Goal: Information Seeking & Learning: Find specific fact

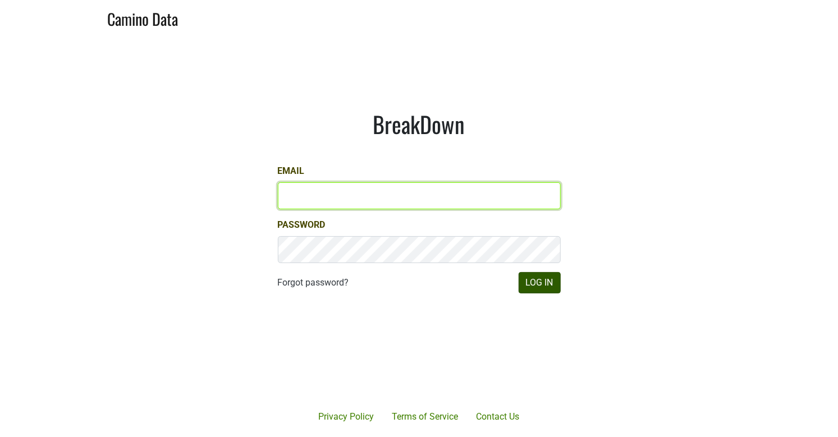
type input "matt@dumol.com"
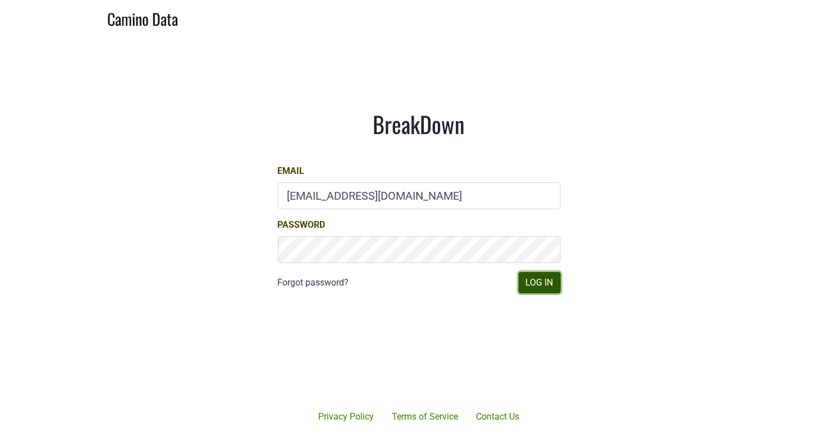
click at [545, 283] on button "Log In" at bounding box center [540, 282] width 42 height 21
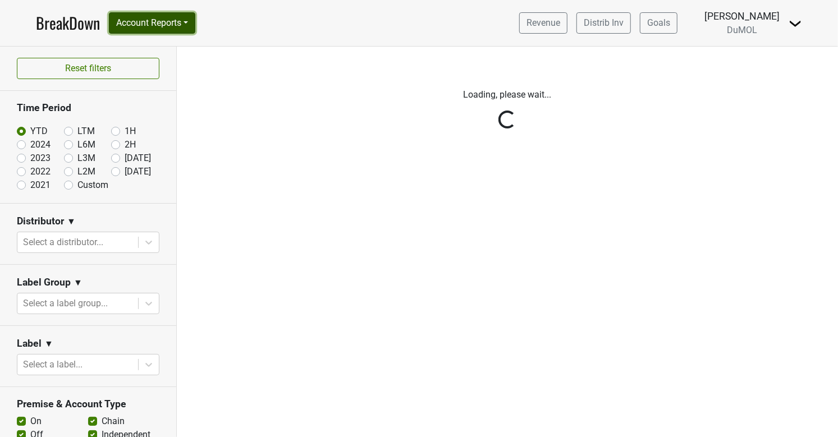
click at [147, 16] on button "Account Reports" at bounding box center [152, 22] width 86 height 21
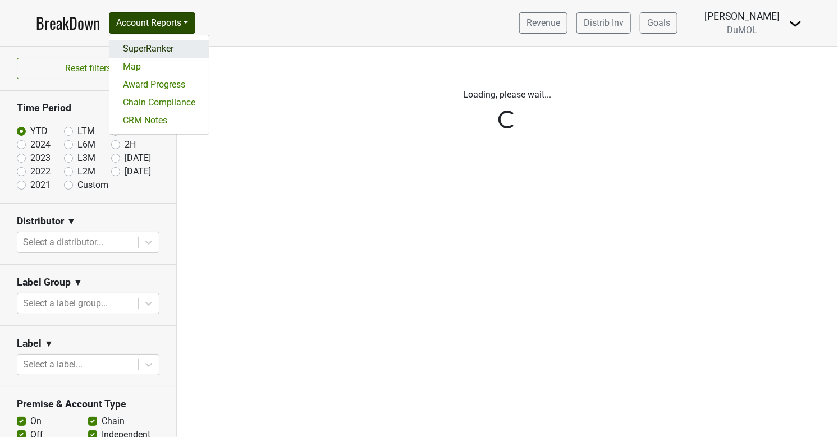
click at [147, 48] on link "SuperRanker" at bounding box center [158, 49] width 99 height 18
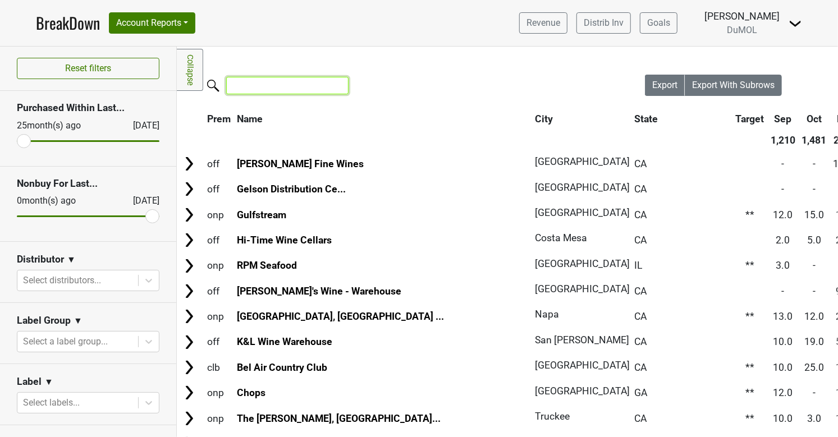
click at [289, 89] on input "search" at bounding box center [287, 85] width 122 height 17
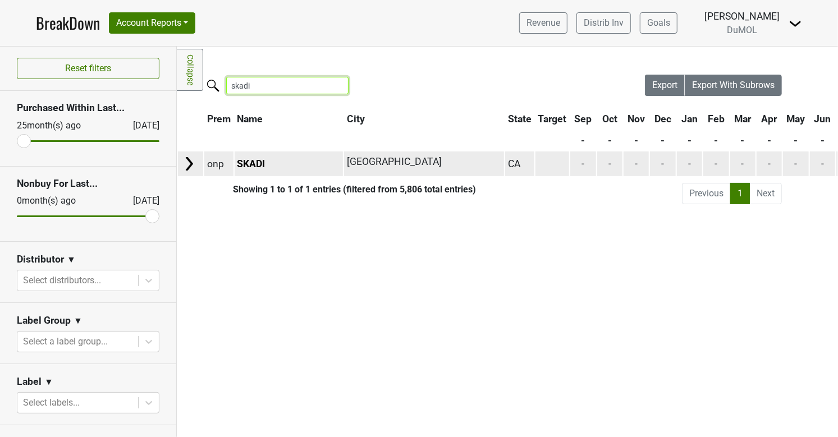
type input "skadi"
click at [184, 165] on img at bounding box center [189, 164] width 17 height 17
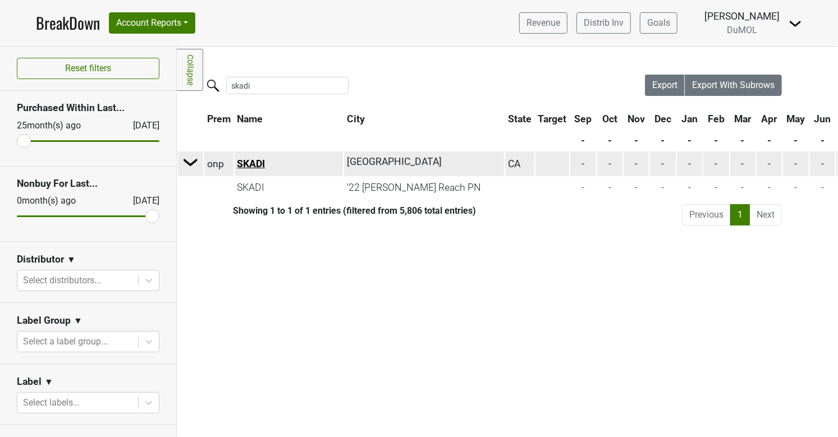
click at [257, 158] on link "SKADI" at bounding box center [251, 163] width 28 height 11
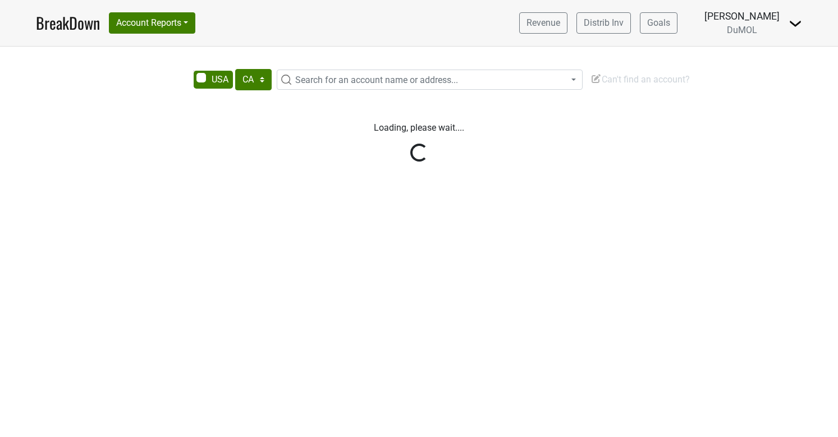
select select "CA"
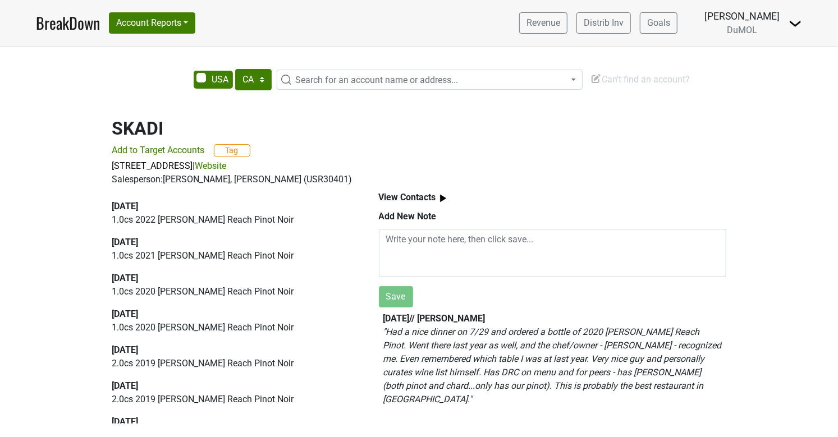
click at [227, 164] on link "Website" at bounding box center [210, 166] width 31 height 11
